Goal: Task Accomplishment & Management: Manage account settings

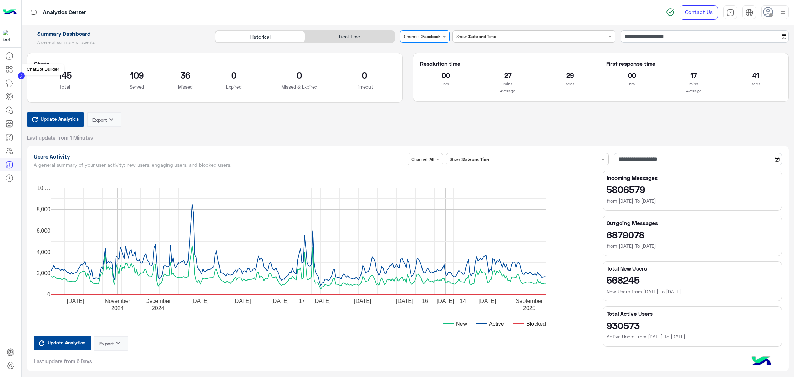
click at [11, 69] on icon at bounding box center [9, 69] width 8 height 8
click at [8, 69] on icon at bounding box center [9, 69] width 8 height 8
click at [9, 370] on link at bounding box center [10, 366] width 19 height 14
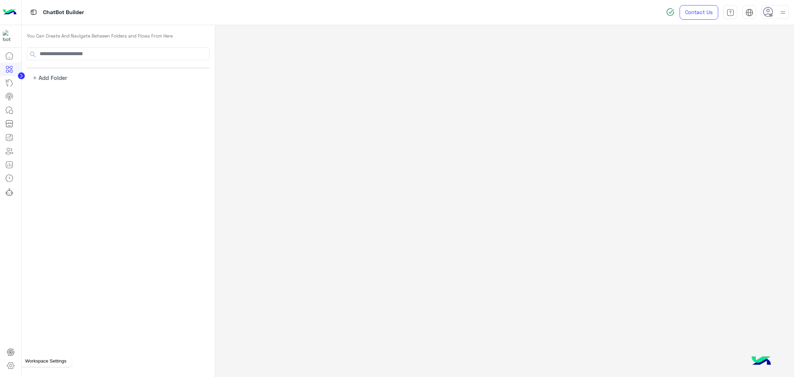
click at [9, 368] on icon at bounding box center [11, 366] width 8 height 8
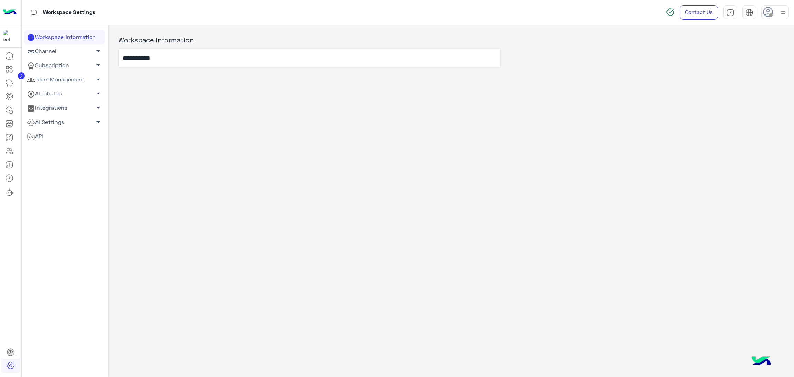
click at [73, 77] on link "Team Management arrow_drop_down" at bounding box center [64, 80] width 81 height 14
click at [78, 91] on link "Team Members" at bounding box center [64, 93] width 81 height 12
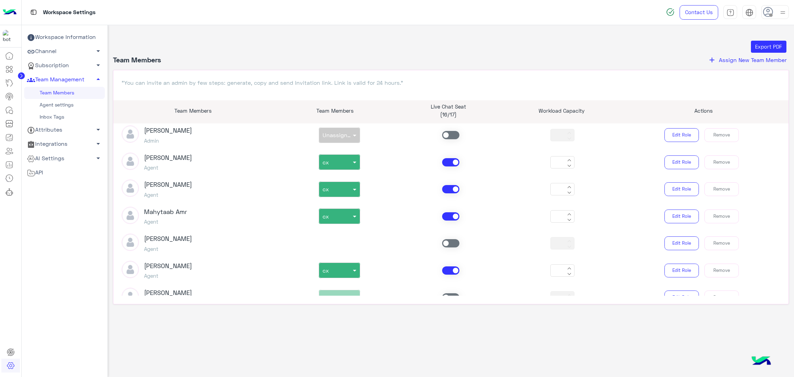
scroll to position [775, 0]
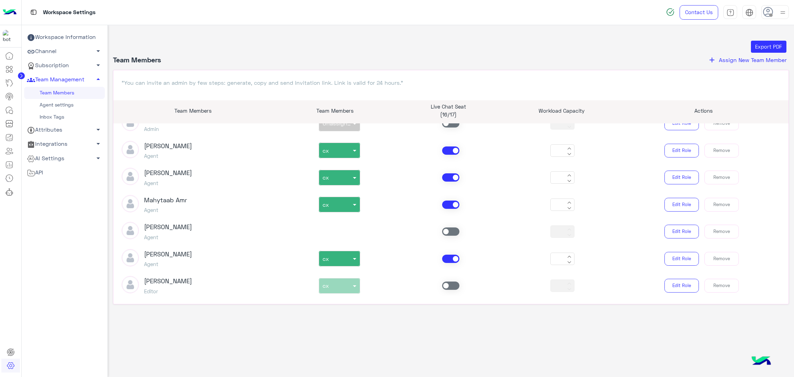
click at [445, 285] on span at bounding box center [450, 286] width 17 height 8
type input "*"
type input "**"
